Goal: Information Seeking & Learning: Learn about a topic

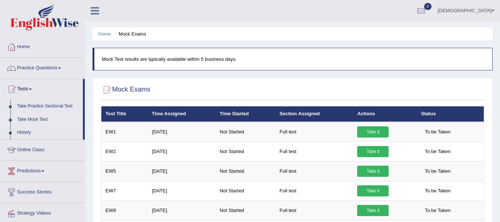
click at [27, 66] on link "Practice Questions" at bounding box center [42, 67] width 84 height 18
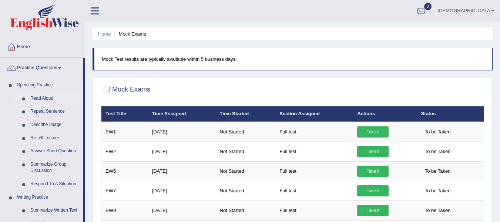
click at [47, 101] on link "Read Aloud" at bounding box center [55, 98] width 56 height 13
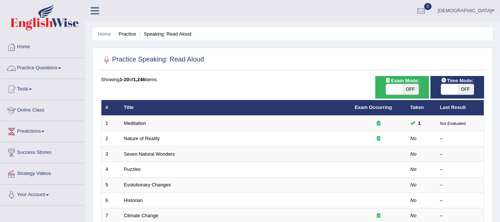
click at [42, 69] on link "Practice Questions" at bounding box center [42, 67] width 84 height 18
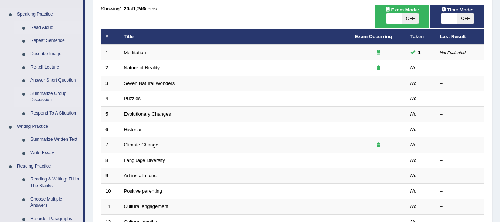
scroll to position [71, 0]
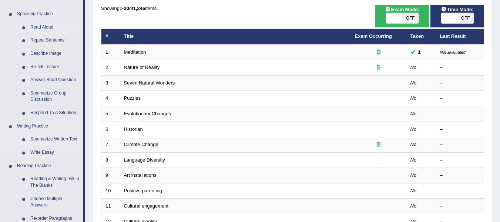
click at [67, 139] on link "Summarize Written Text" at bounding box center [55, 138] width 56 height 13
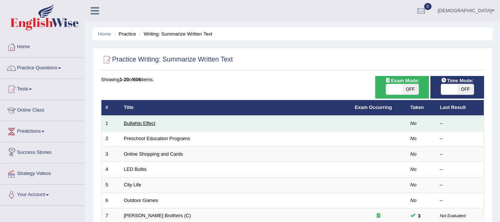
click at [136, 123] on link "Bullwhip Effect" at bounding box center [139, 123] width 31 height 6
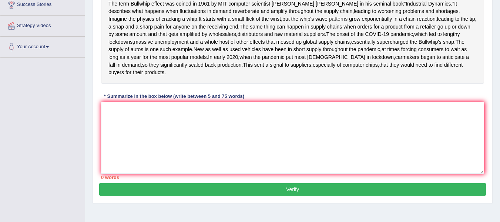
scroll to position [163, 0]
